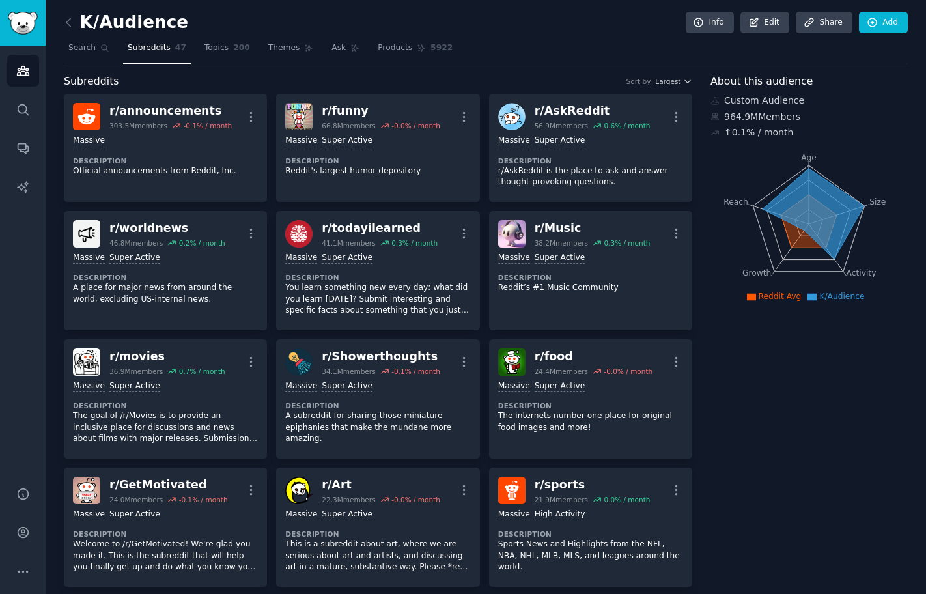
scroll to position [1883, 0]
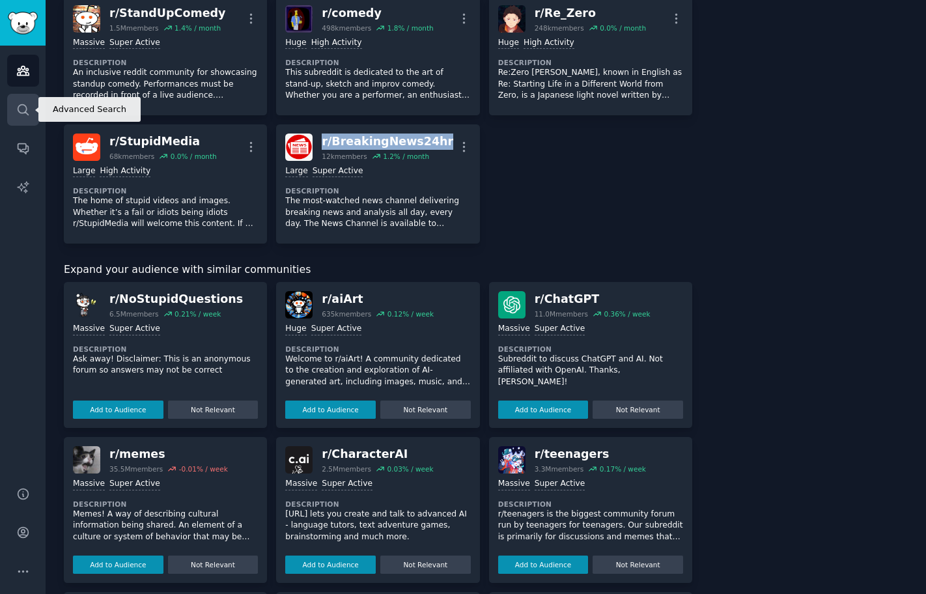
click at [34, 104] on link "Search" at bounding box center [23, 110] width 32 height 32
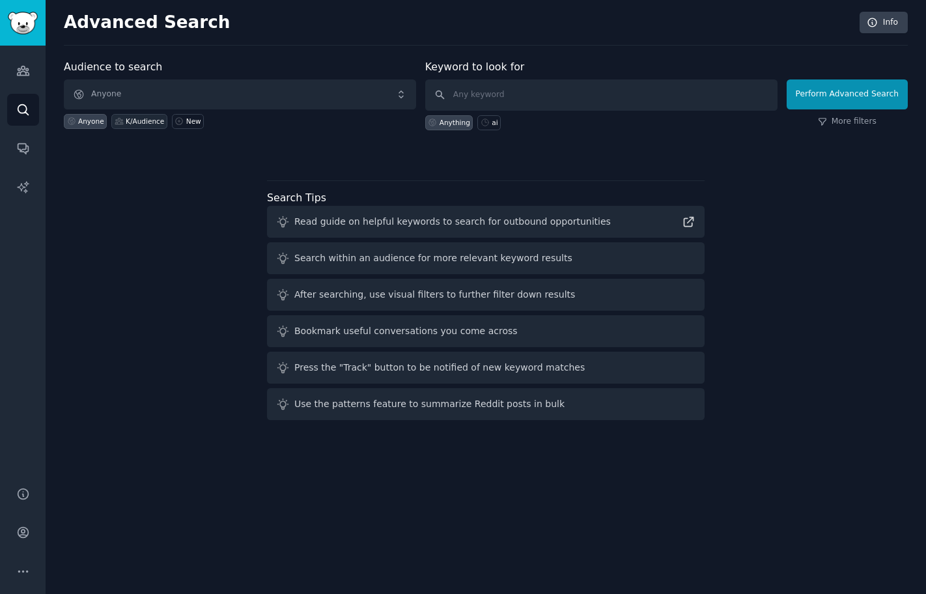
click at [156, 120] on div "K/Audience" at bounding box center [145, 121] width 38 height 9
click at [515, 98] on input "text" at bounding box center [601, 94] width 352 height 31
type input "drug"
click button "Perform Advanced Search" at bounding box center [847, 94] width 121 height 30
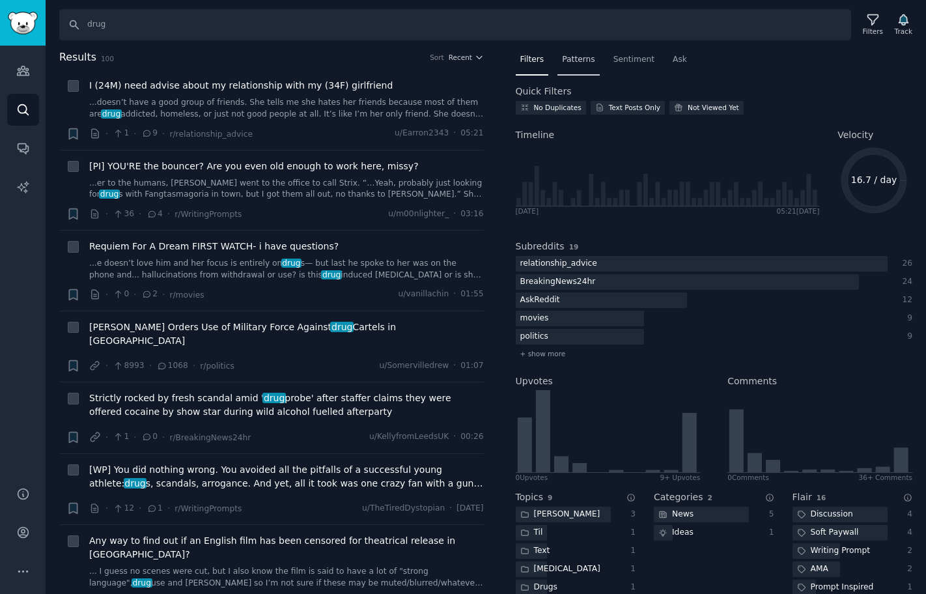
click at [595, 68] on div "Patterns" at bounding box center [579, 62] width 42 height 27
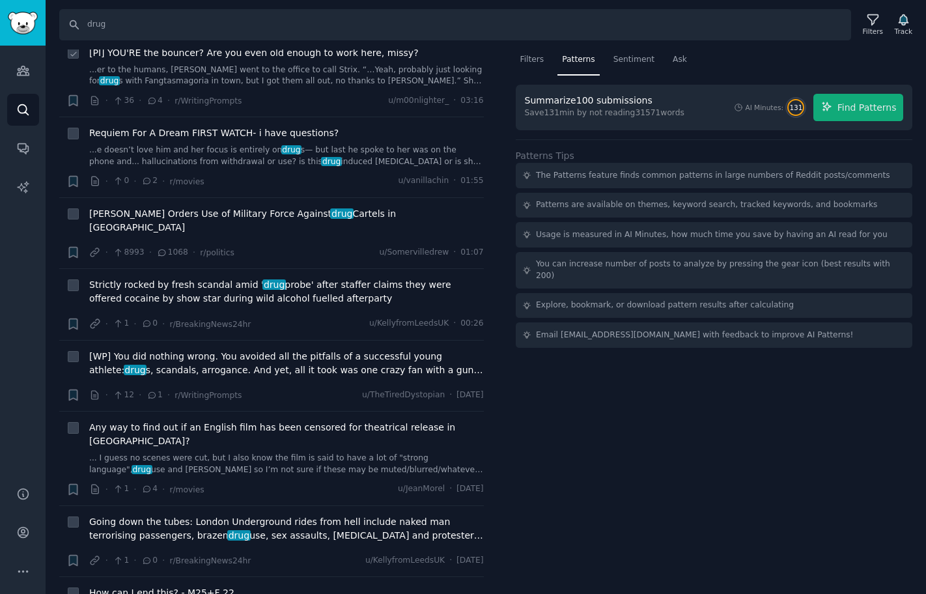
scroll to position [147, 0]
